Goal: Transaction & Acquisition: Purchase product/service

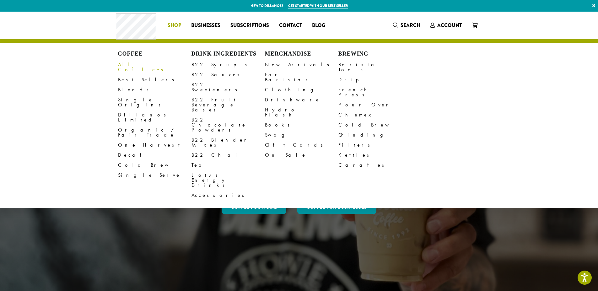
click at [131, 63] on link "All Coffees" at bounding box center [155, 67] width 74 height 15
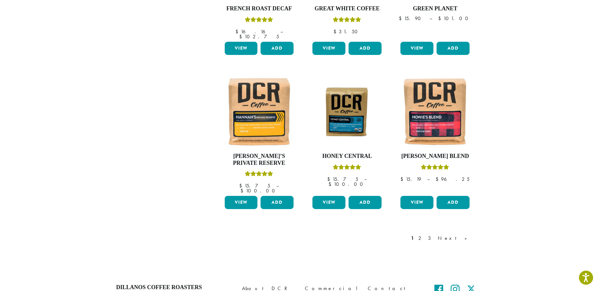
scroll to position [503, 0]
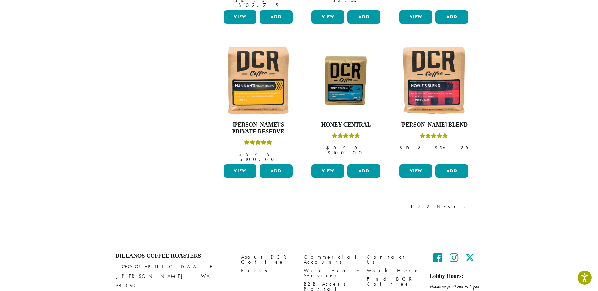
click at [424, 203] on link "2" at bounding box center [420, 207] width 8 height 8
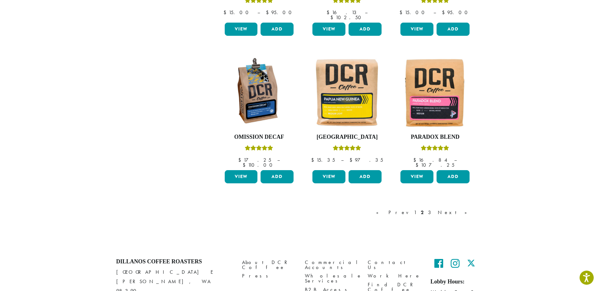
scroll to position [513, 0]
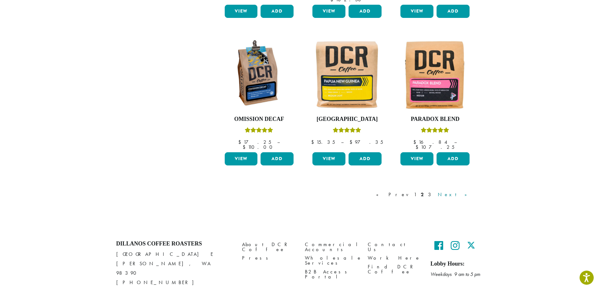
click at [464, 191] on link "Next »" at bounding box center [454, 195] width 36 height 8
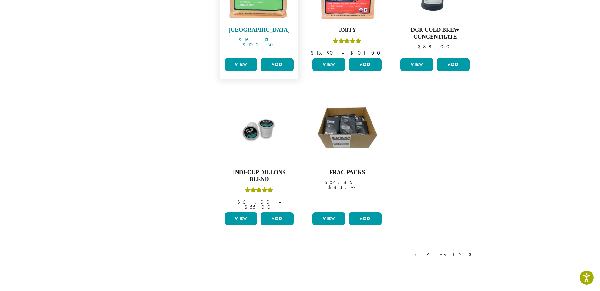
scroll to position [488, 0]
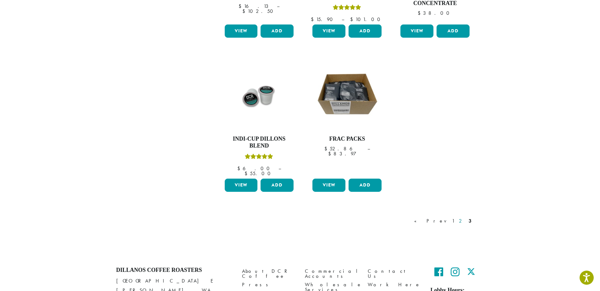
click at [461, 217] on link "2" at bounding box center [461, 221] width 8 height 8
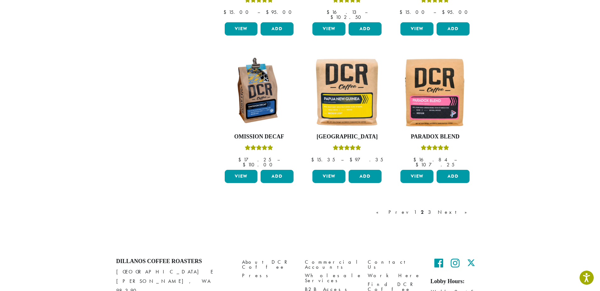
scroll to position [513, 0]
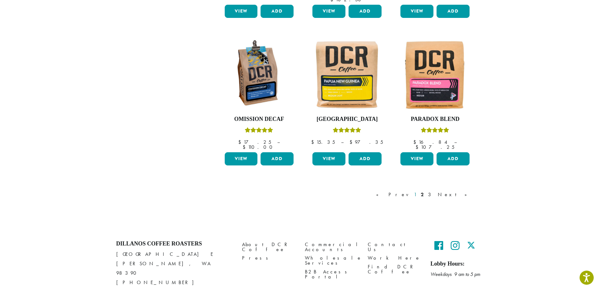
click at [417, 191] on link "1" at bounding box center [414, 195] width 5 height 8
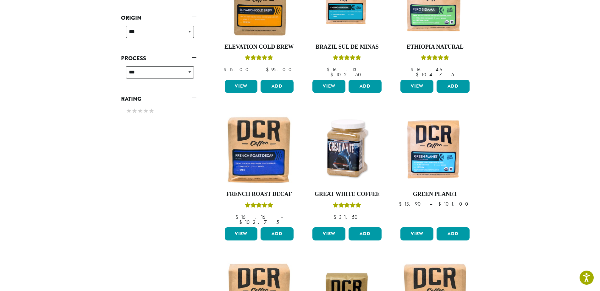
scroll to position [293, 0]
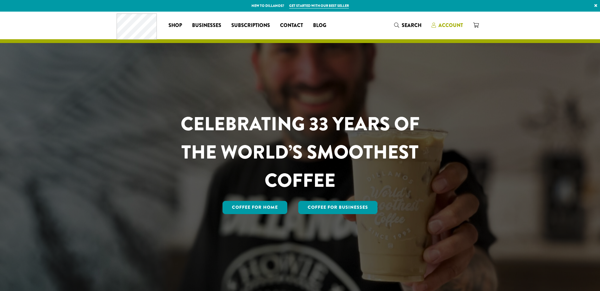
click at [451, 27] on span "Account" at bounding box center [450, 25] width 25 height 7
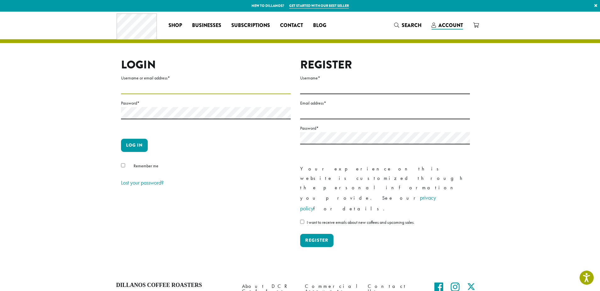
click at [235, 88] on input "Username or email address *" at bounding box center [206, 88] width 170 height 12
type input "**********"
click at [136, 146] on button "Log in" at bounding box center [134, 145] width 27 height 13
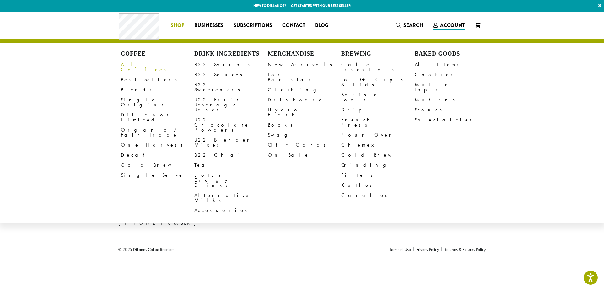
click at [134, 65] on link "All Coffees" at bounding box center [158, 67] width 74 height 15
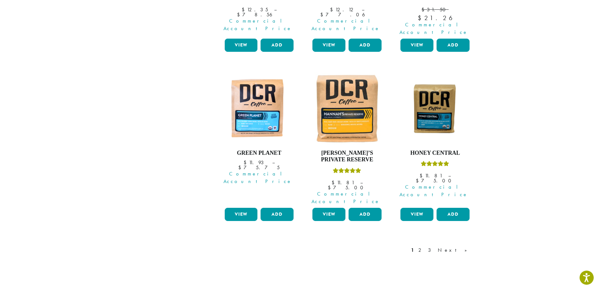
scroll to position [534, 0]
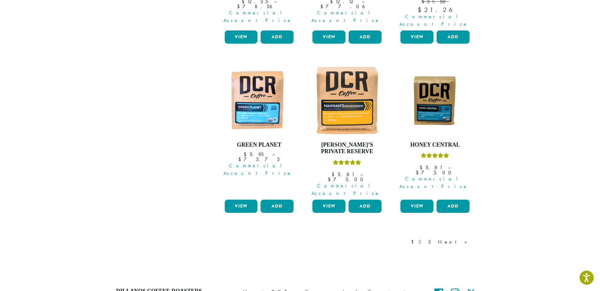
click at [425, 238] on link "2" at bounding box center [421, 242] width 8 height 8
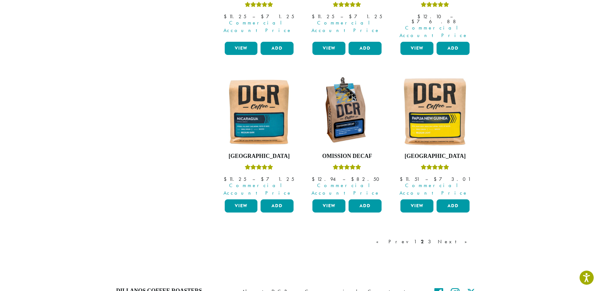
scroll to position [534, 0]
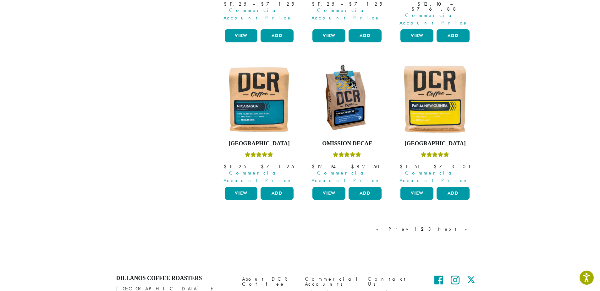
click at [417, 226] on link "1" at bounding box center [414, 230] width 5 height 8
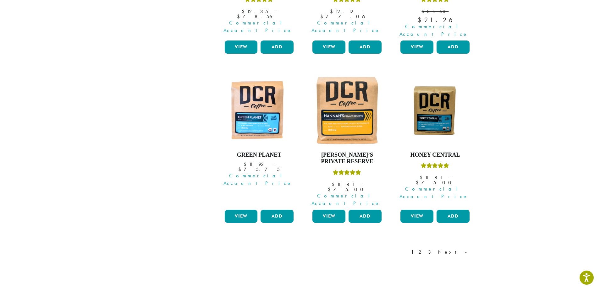
scroll to position [534, 0]
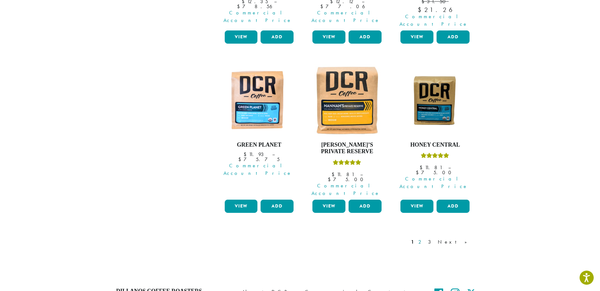
click at [425, 238] on link "2" at bounding box center [421, 242] width 8 height 8
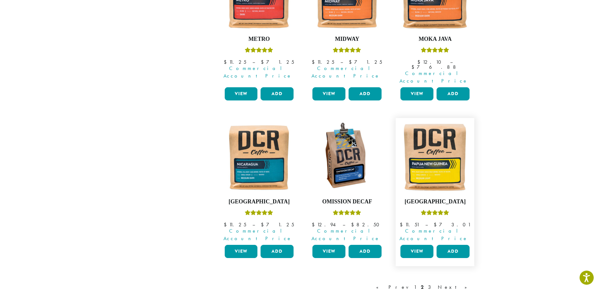
scroll to position [543, 0]
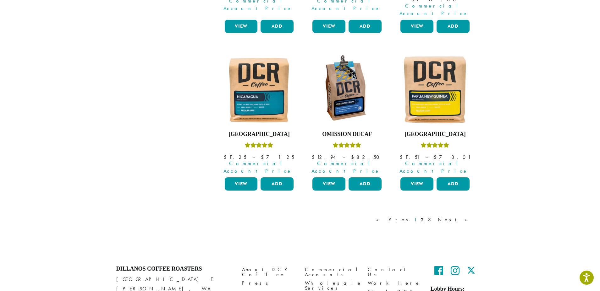
click at [417, 216] on link "1" at bounding box center [414, 220] width 5 height 8
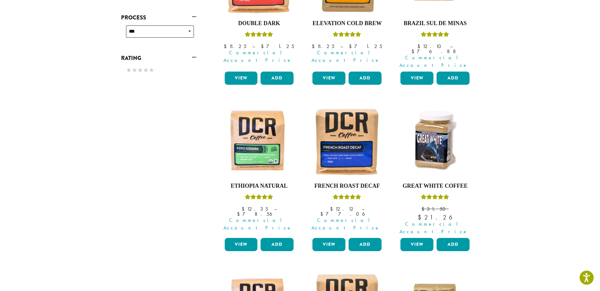
scroll to position [292, 0]
